Goal: Book appointment/travel/reservation

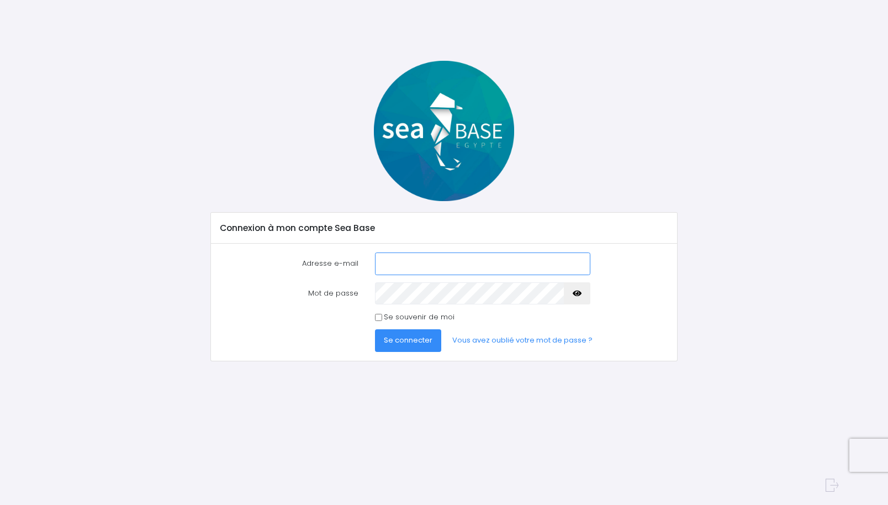
type input "philip.gac@transports-mesguen.fr"
click at [405, 340] on span "Se connecter" at bounding box center [408, 340] width 49 height 10
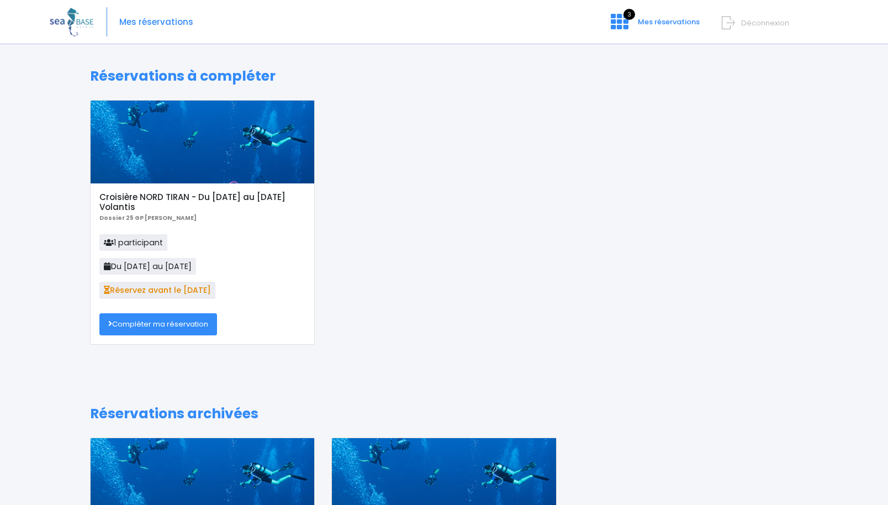
click at [154, 322] on link "Compléter ma réservation" at bounding box center [158, 324] width 118 height 22
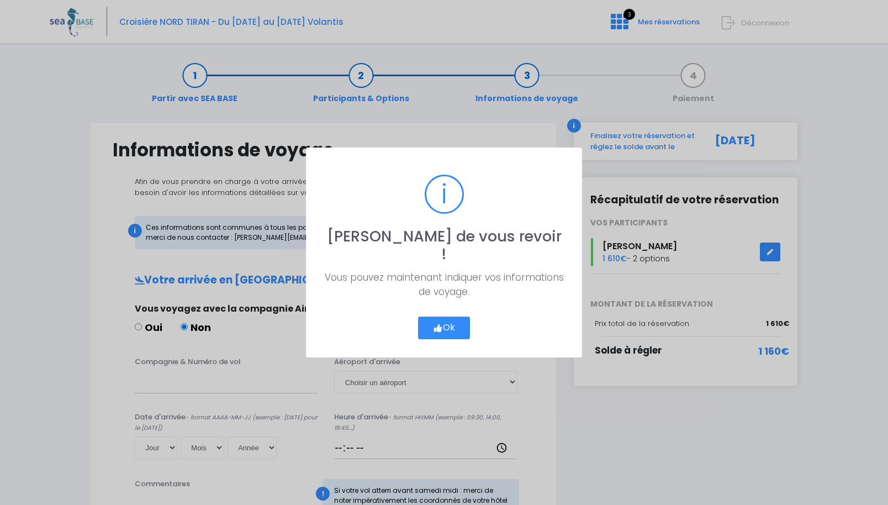
click at [448, 316] on button "Ok" at bounding box center [444, 327] width 52 height 23
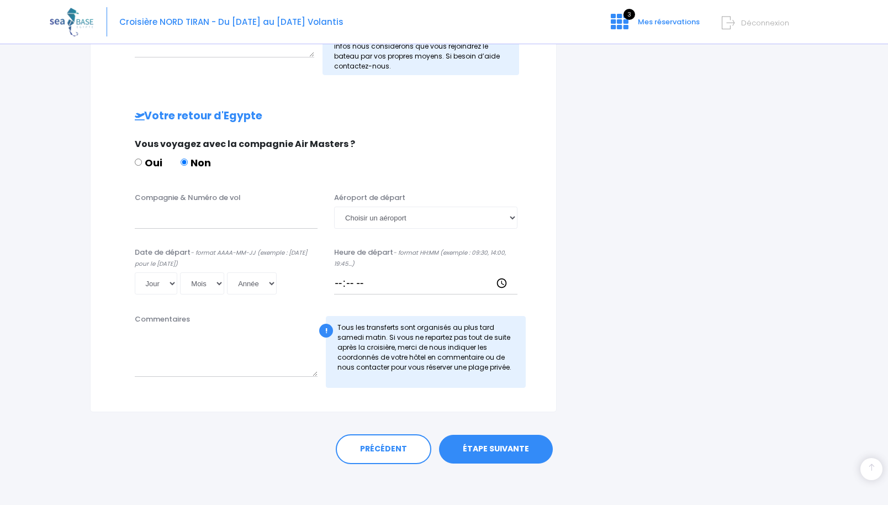
click at [505, 448] on link "ÉTAPE SUIVANTE" at bounding box center [496, 449] width 114 height 29
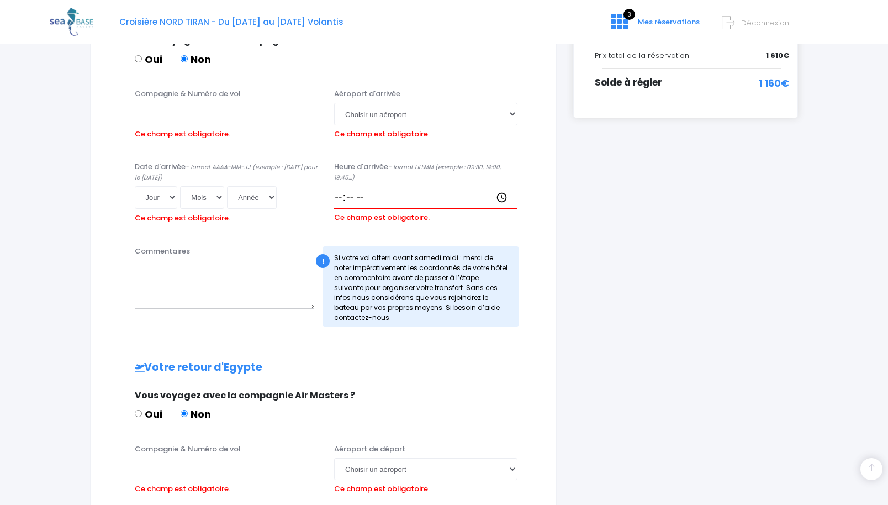
scroll to position [259, 0]
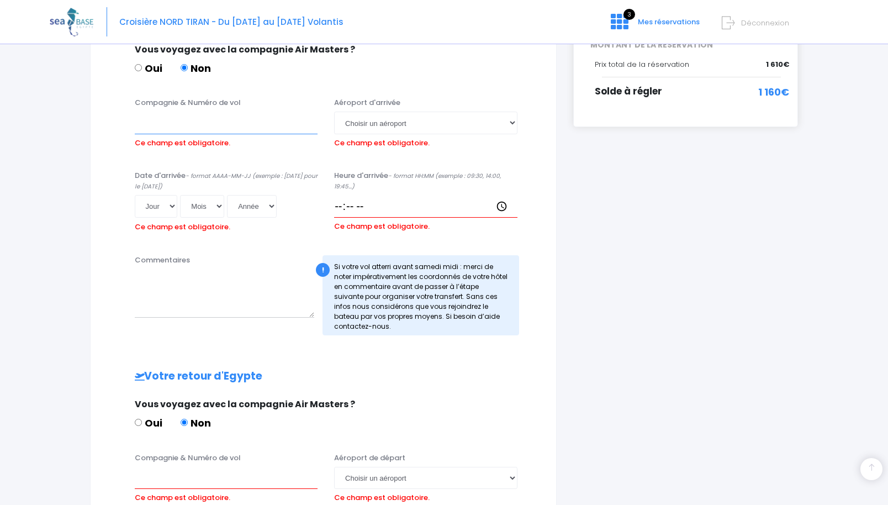
click at [199, 122] on input "Compagnie & Numéro de vol" at bounding box center [226, 123] width 183 height 22
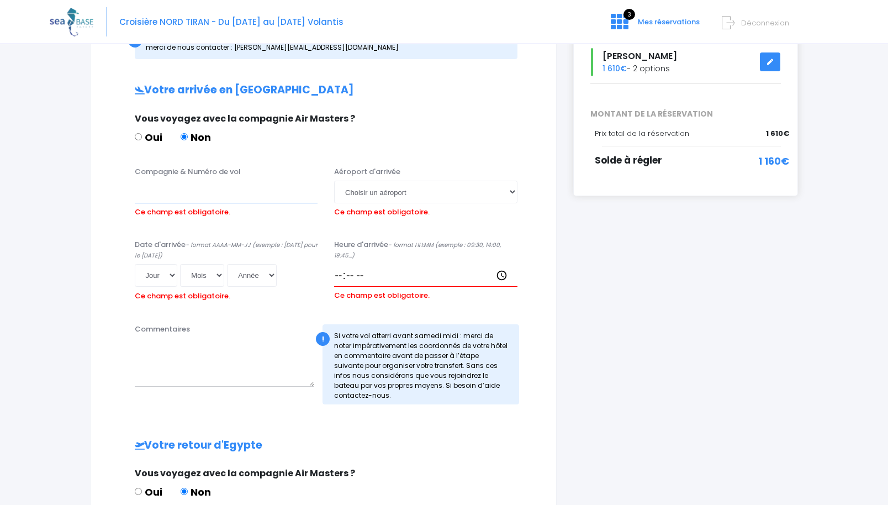
scroll to position [162, 0]
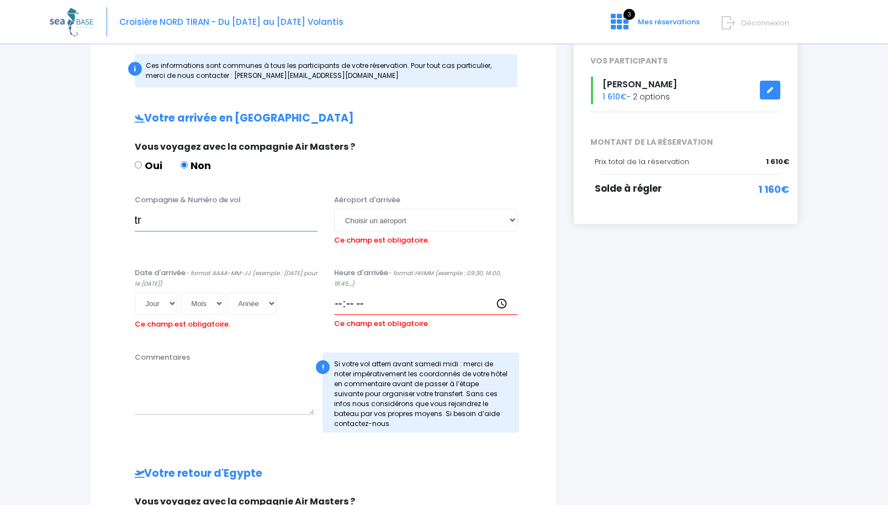
type input "t"
type input "TRANSAVIA TO8062"
select select "Hurghada"
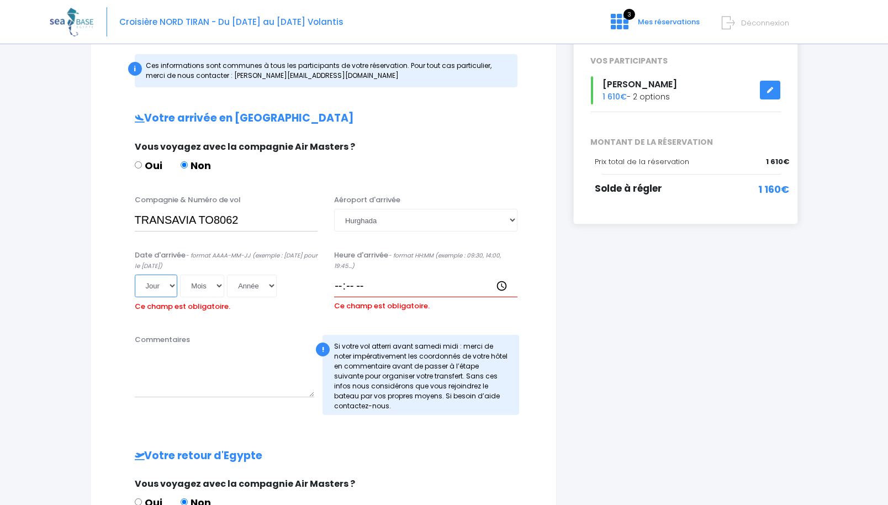
select select "29"
select select "11"
select select "2025"
type input "2025-11-29"
click at [358, 285] on input "Heure d'arrivée - format HH:MM (exemple : 09:30, 14:00, 19:45...)" at bounding box center [425, 285] width 183 height 22
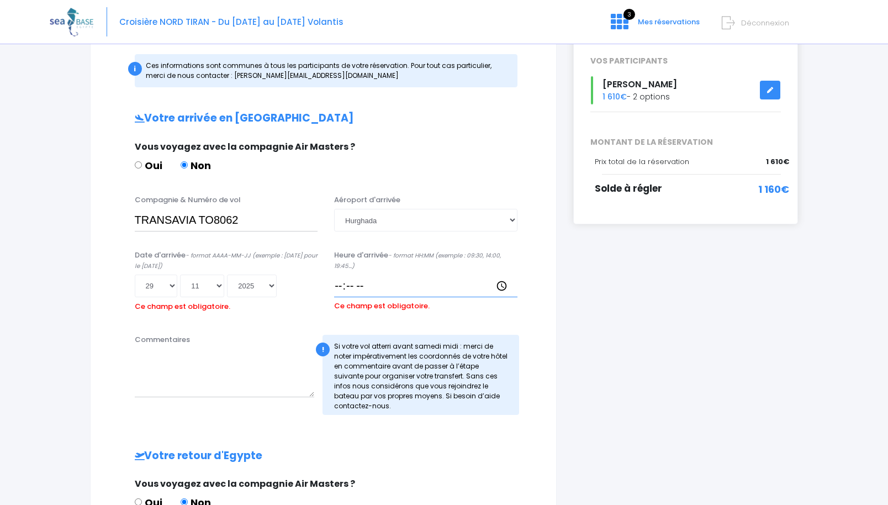
click at [340, 287] on input "Heure d'arrivée - format HH:MM (exemple : 09:30, 14:00, 19:45...)" at bounding box center [425, 285] width 183 height 22
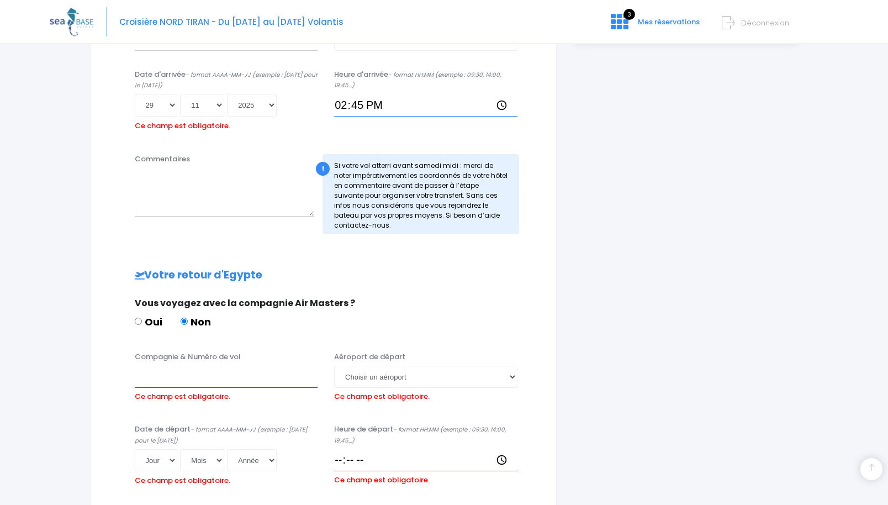
scroll to position [345, 0]
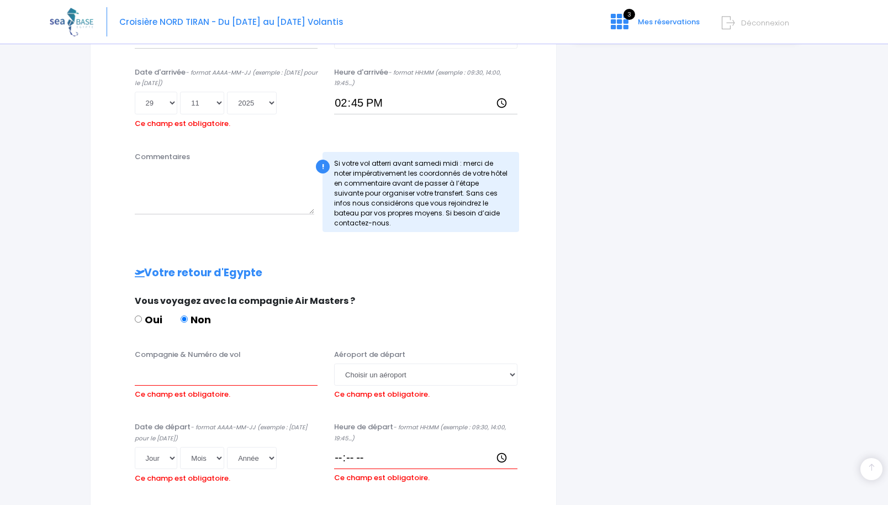
type input "14:45"
click at [197, 369] on input "Compagnie & Numéro de vol" at bounding box center [226, 374] width 183 height 22
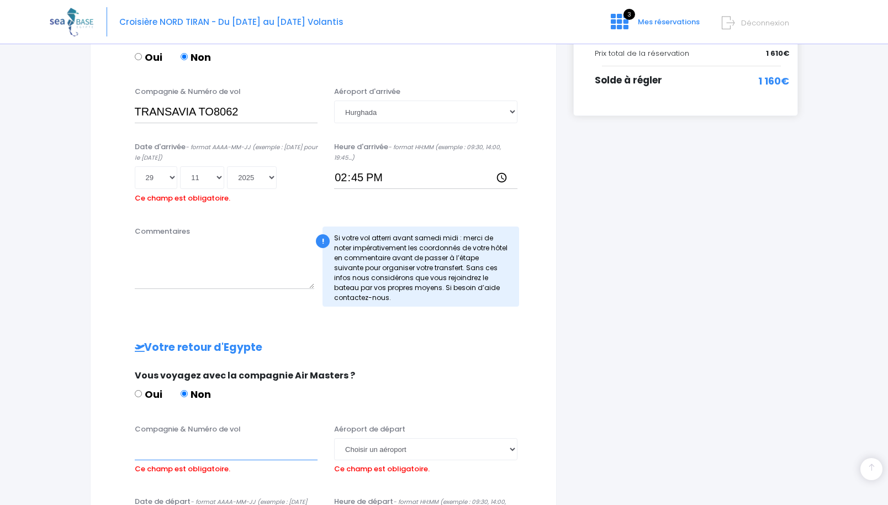
scroll to position [281, 0]
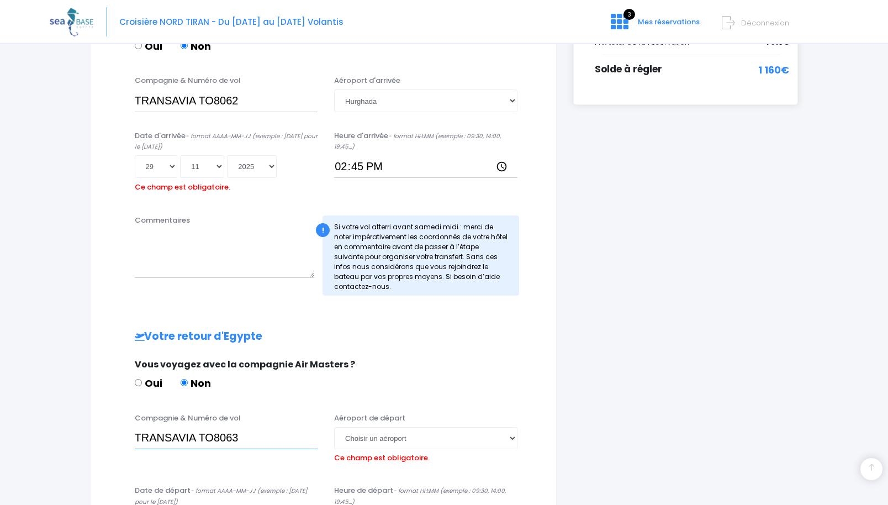
type input "TRANSAVIA TO8063"
select select "Hurghada"
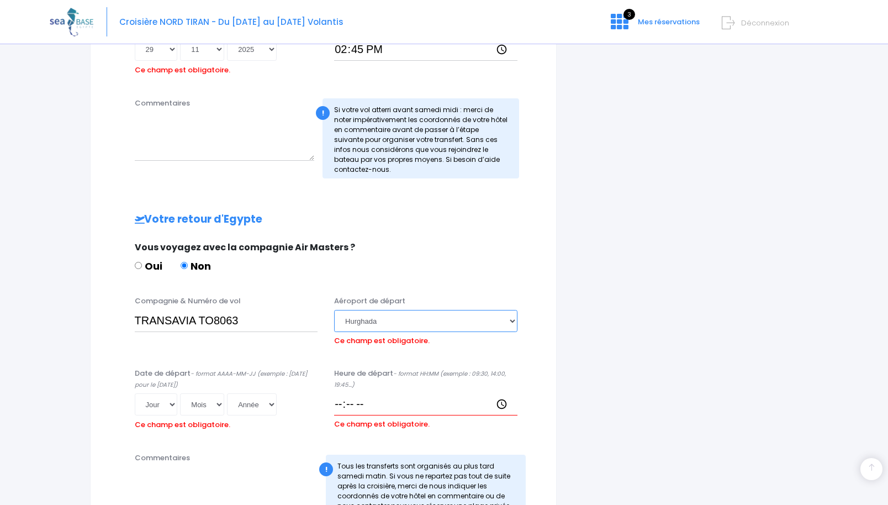
scroll to position [427, 0]
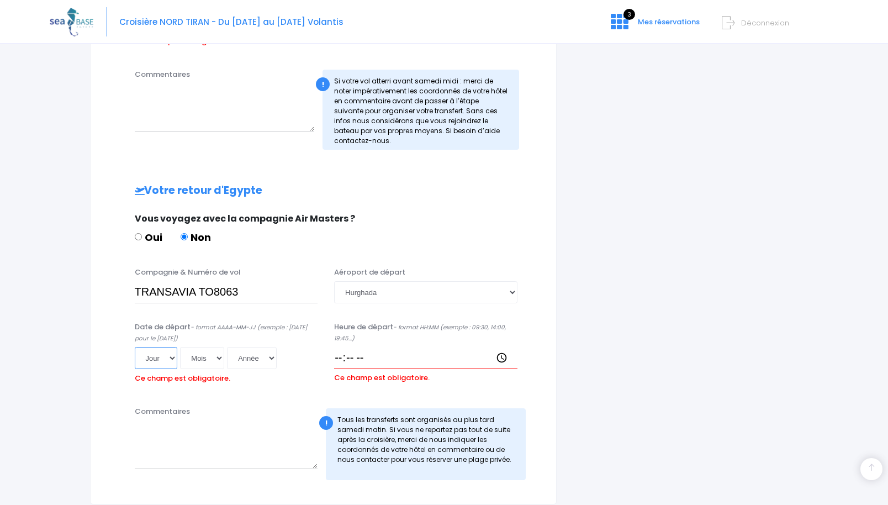
select select "06"
select select "12"
select select "2025"
type input "2025-12-06"
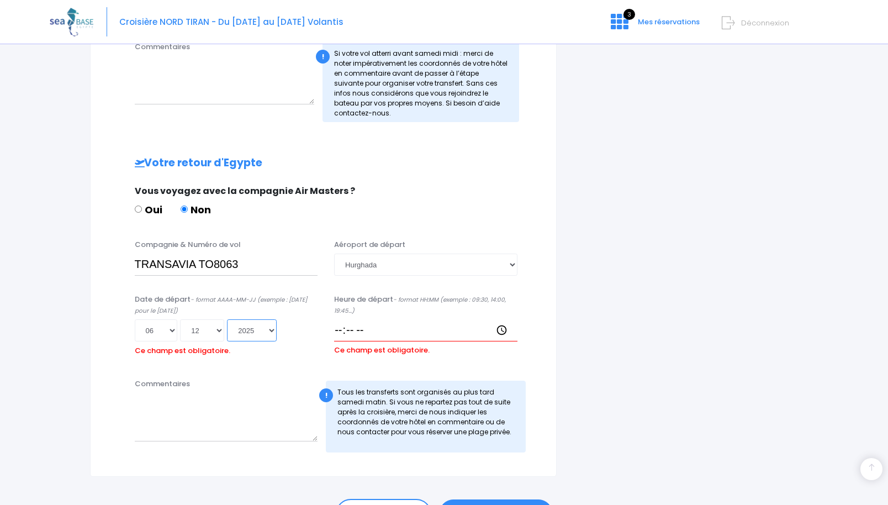
scroll to position [455, 0]
click at [342, 329] on input "Heure de départ - format HH:MM (exemple : 09:30, 14:00, 19:45...)" at bounding box center [425, 329] width 183 height 22
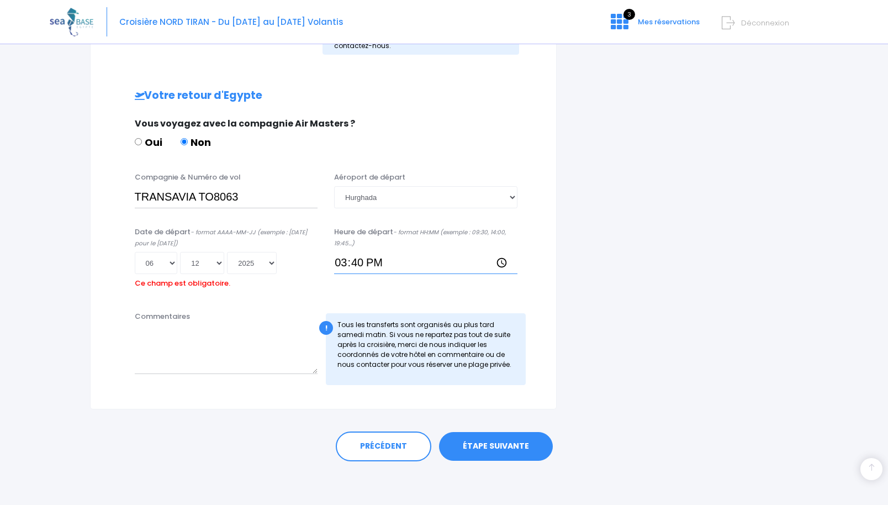
scroll to position [518, 0]
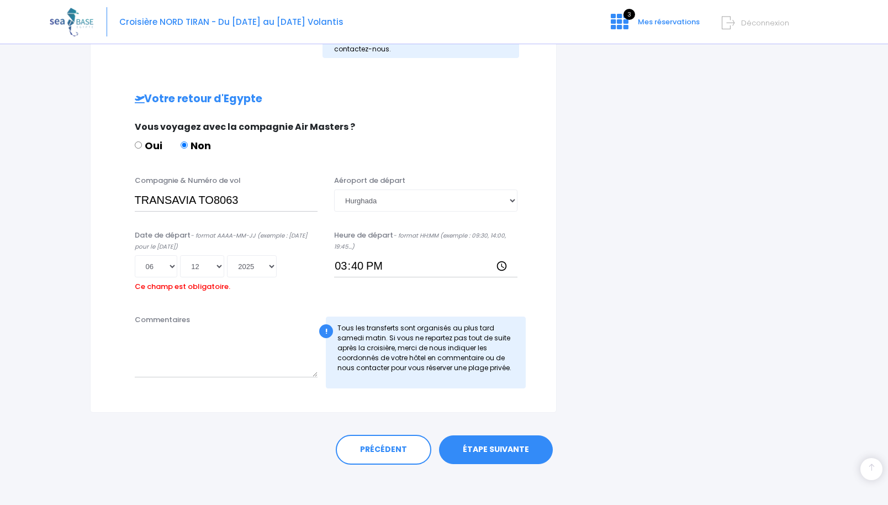
type input "15:40"
click at [495, 454] on link "ÉTAPE SUIVANTE" at bounding box center [496, 449] width 114 height 29
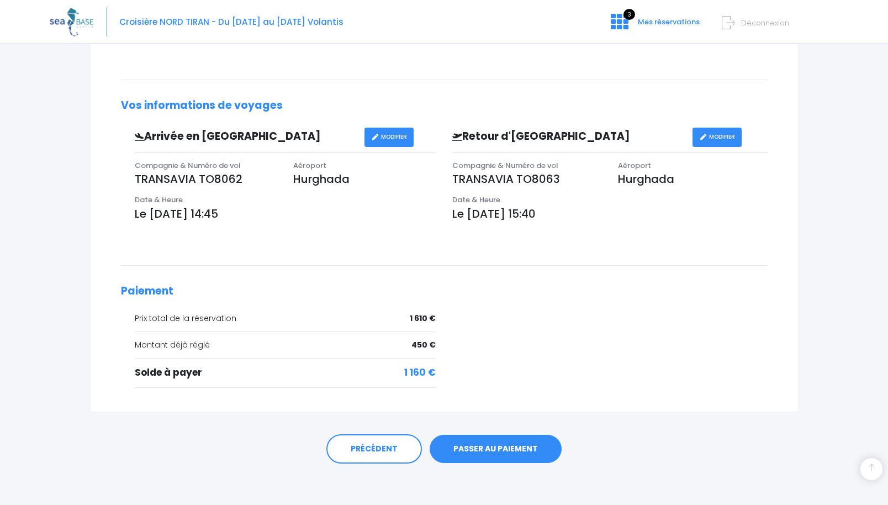
scroll to position [268, 0]
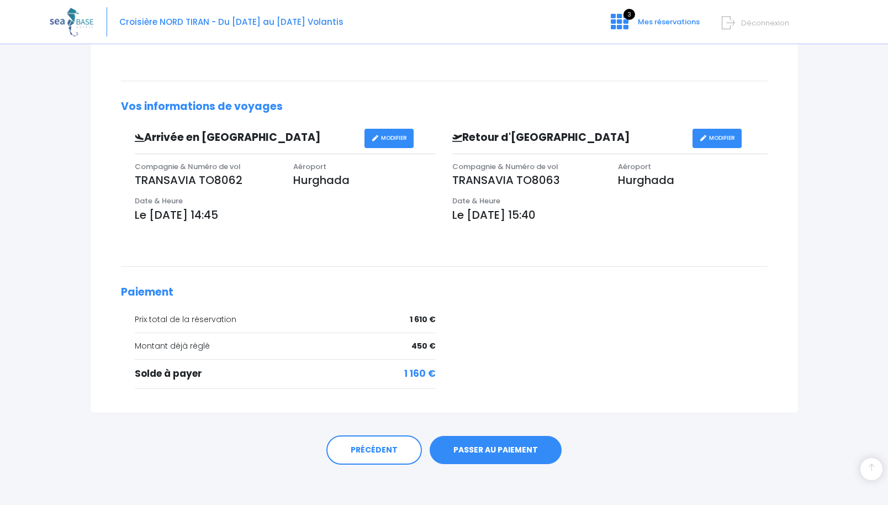
click at [498, 449] on link "PASSER AU PAIEMENT" at bounding box center [496, 450] width 132 height 29
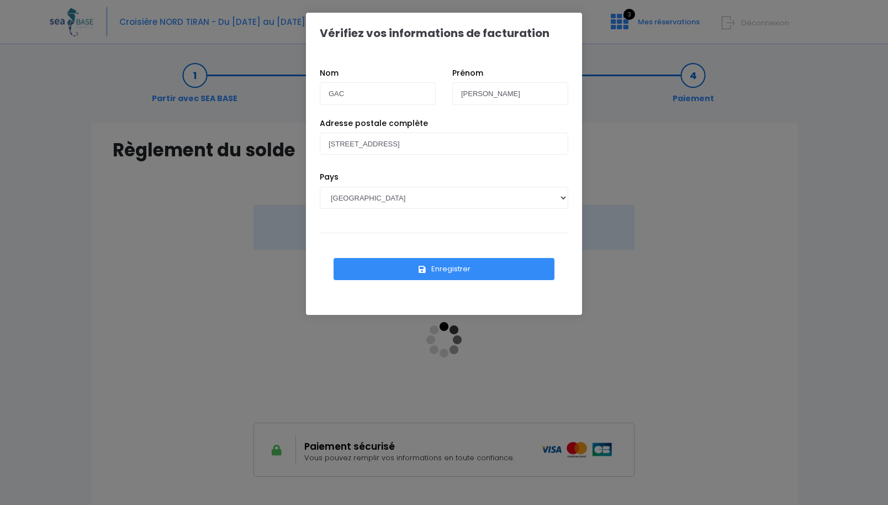
click at [456, 267] on button "Enregistrer" at bounding box center [443, 269] width 221 height 22
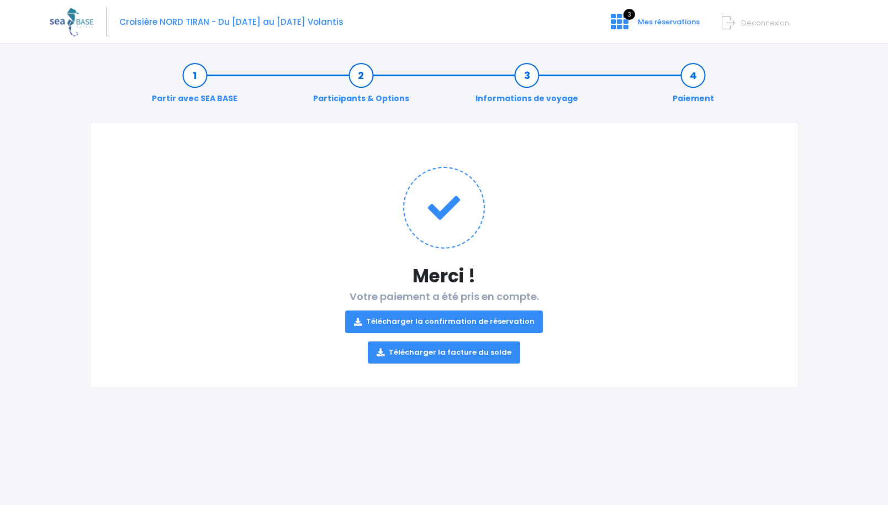
click at [378, 322] on link "Télécharger la confirmation de réservation" at bounding box center [444, 321] width 198 height 22
